Goal: Task Accomplishment & Management: Manage account settings

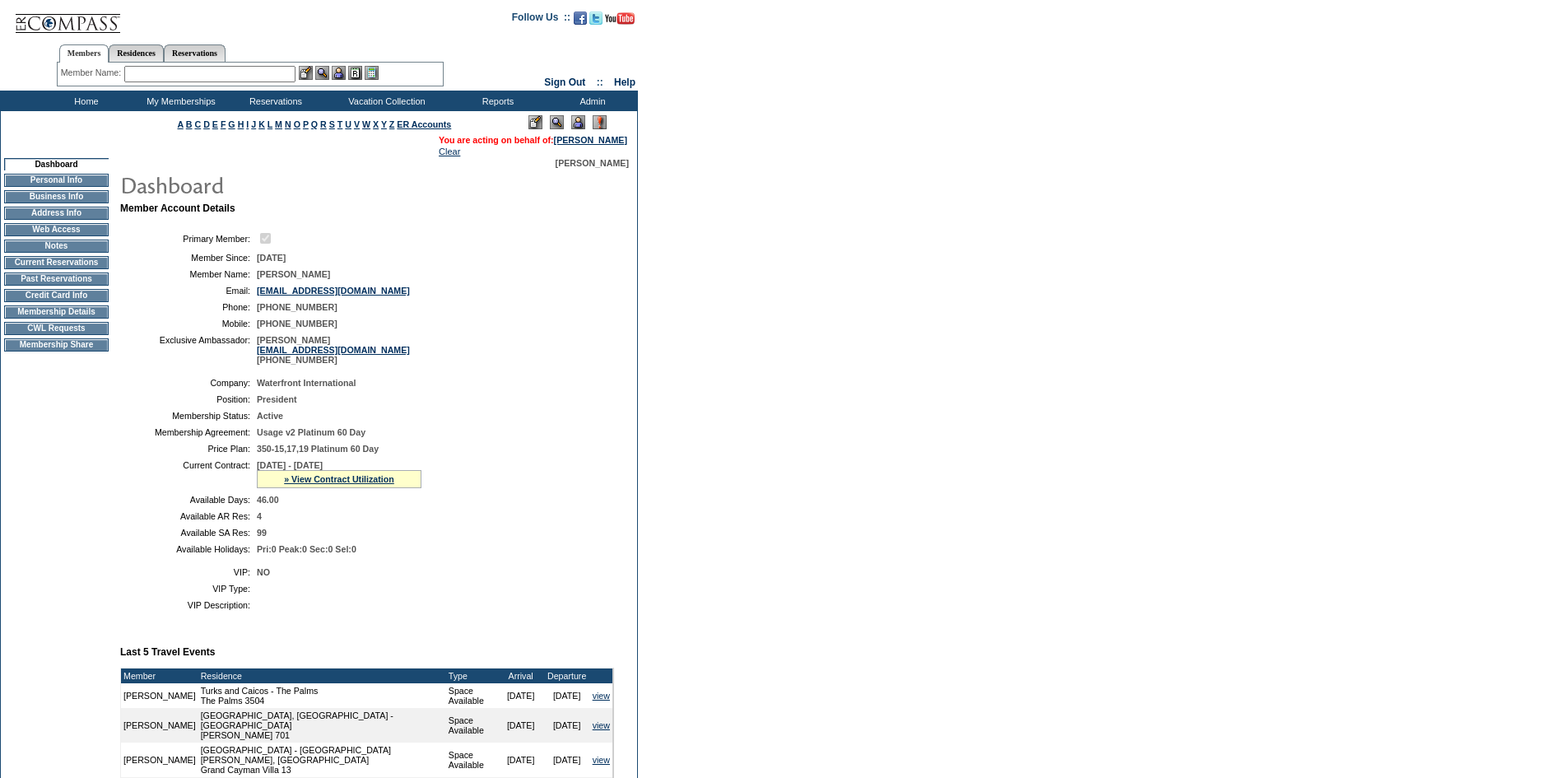
click at [581, 119] on img at bounding box center [578, 122] width 14 height 14
click at [63, 299] on td "Credit Card Info" at bounding box center [56, 295] width 105 height 13
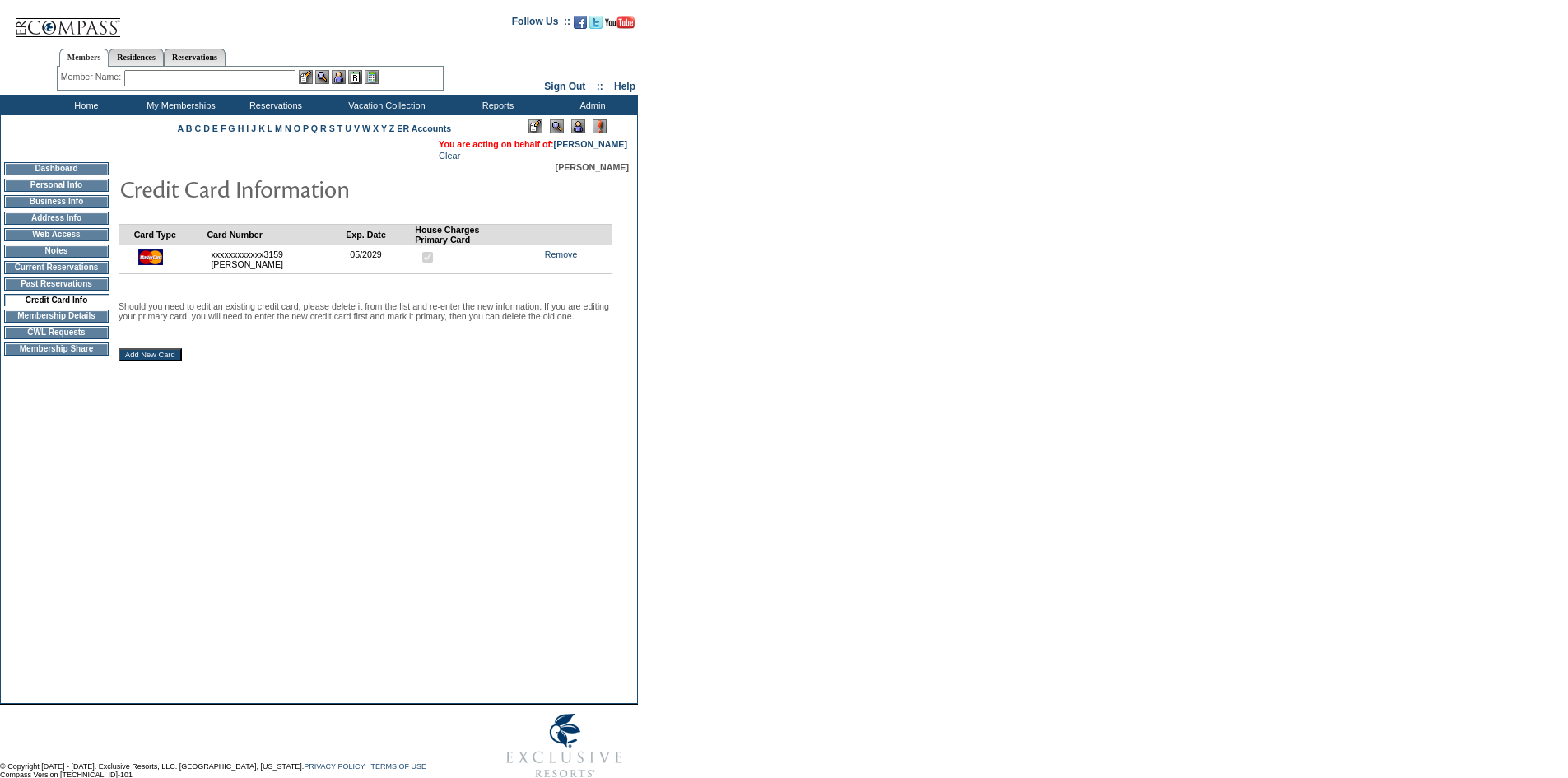
click at [383, 353] on div "Card Type Card Number Exp. Date House Charges Primary Card xxxxxxxxxxxx3159 Bob…" at bounding box center [373, 419] width 510 height 494
click at [750, 412] on form "Follow Us ::" at bounding box center [781, 396] width 1563 height 782
click at [485, 205] on div at bounding box center [373, 188] width 510 height 33
click at [787, 372] on form "Follow Us ::" at bounding box center [781, 396] width 1563 height 782
click at [169, 361] on input "Add New Card" at bounding box center [150, 355] width 63 height 13
